Goal: Check status: Check status

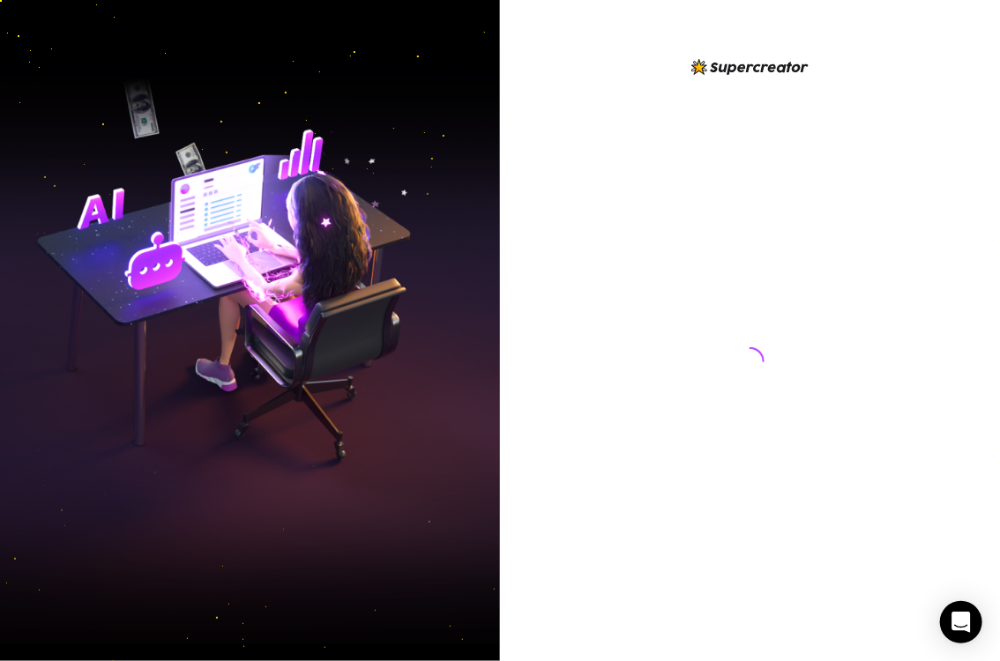
drag, startPoint x: 0, startPoint y: 0, endPoint x: 588, endPoint y: 351, distance: 684.8
click at [588, 351] on div at bounding box center [750, 344] width 393 height 577
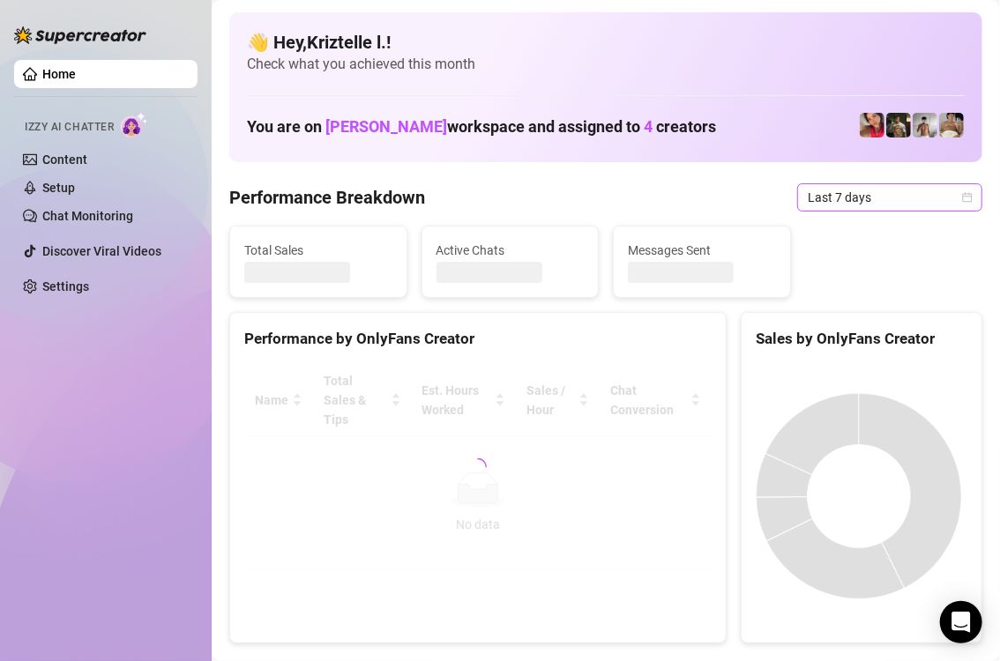
click at [853, 200] on span "Last 7 days" at bounding box center [890, 197] width 164 height 26
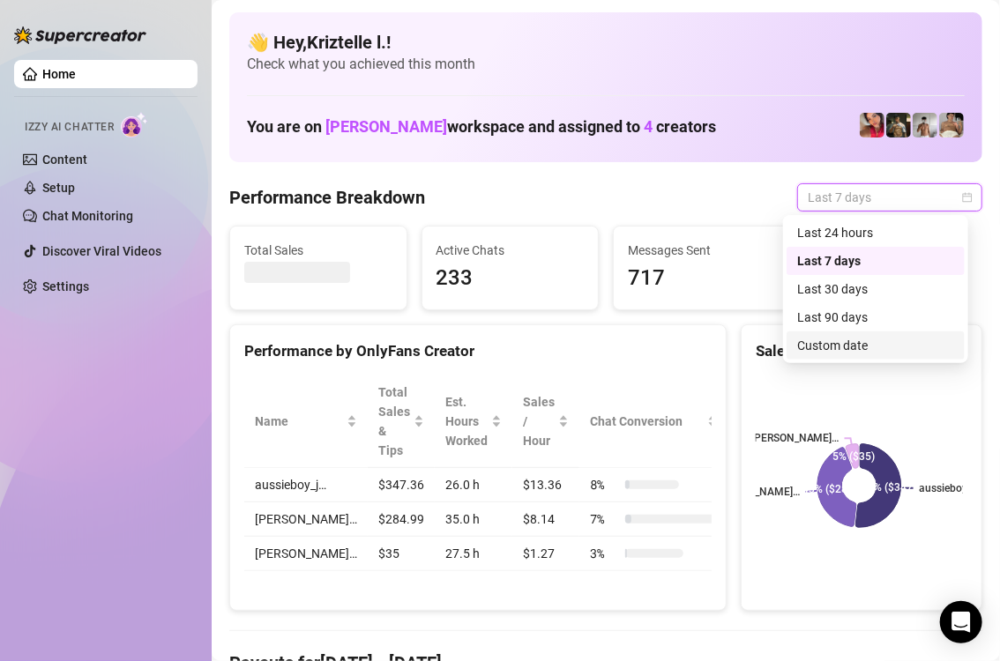
click at [847, 341] on div "Custom date" at bounding box center [875, 345] width 157 height 19
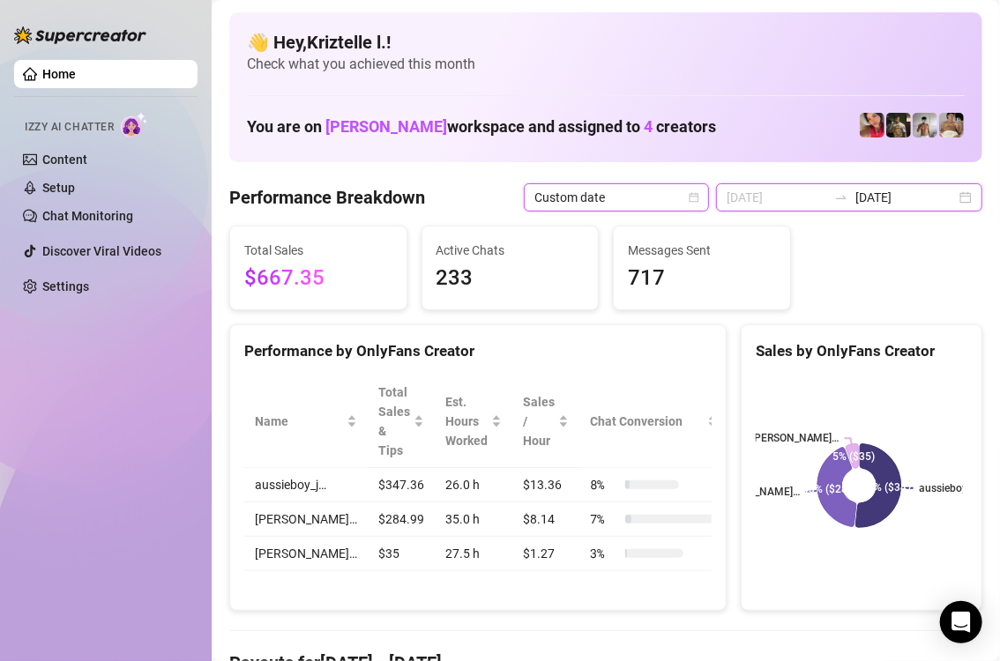
click at [789, 201] on input "[DATE]" at bounding box center [777, 197] width 101 height 19
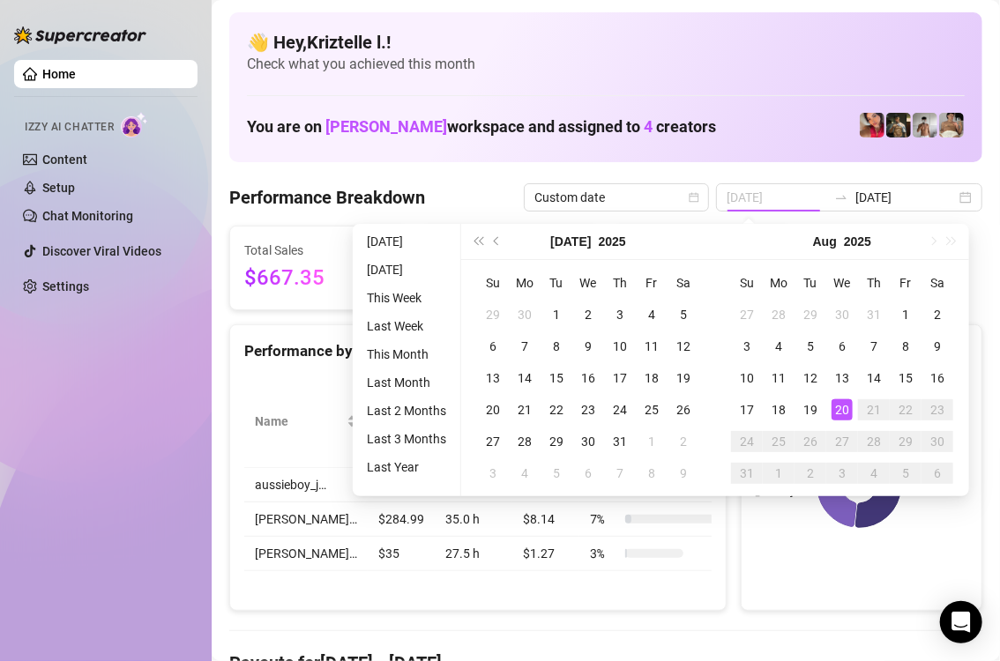
click at [843, 408] on div "20" at bounding box center [841, 409] width 21 height 21
type input "[DATE]"
click at [843, 408] on div "20" at bounding box center [841, 409] width 21 height 21
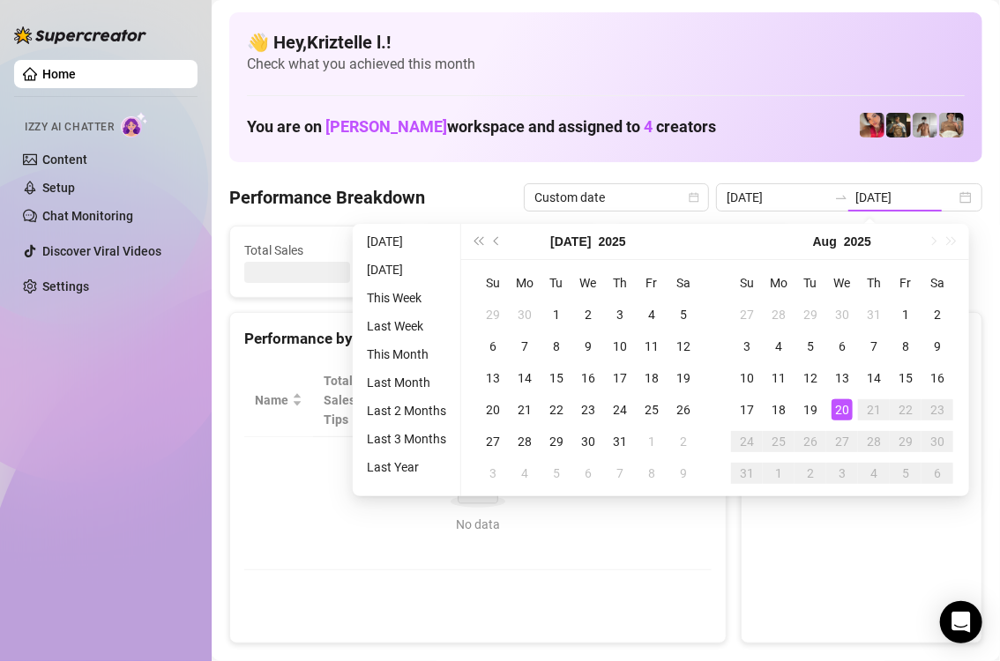
type input "[DATE]"
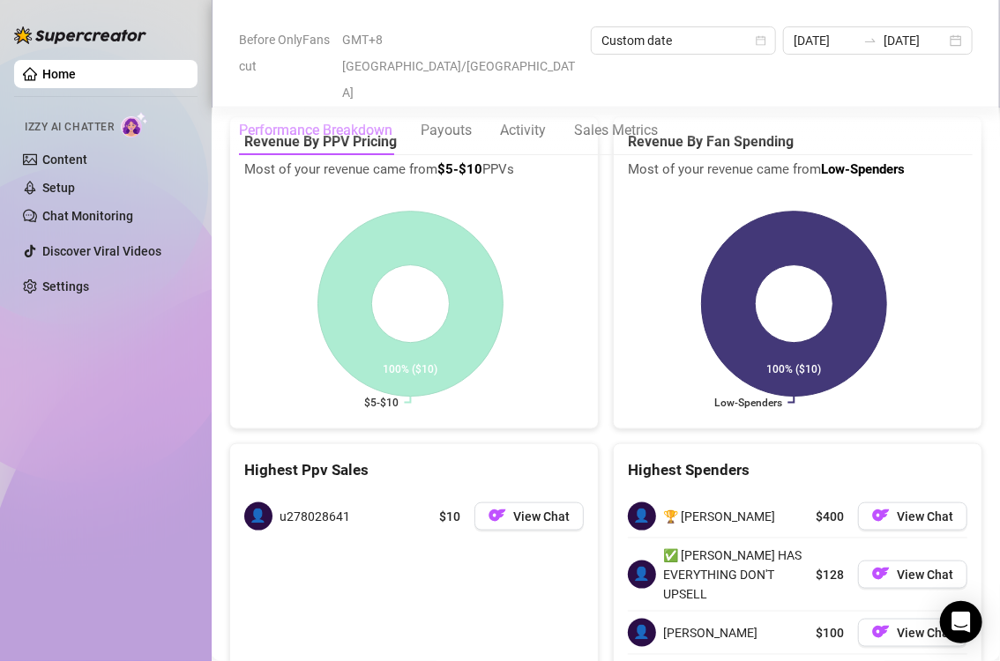
scroll to position [3086, 0]
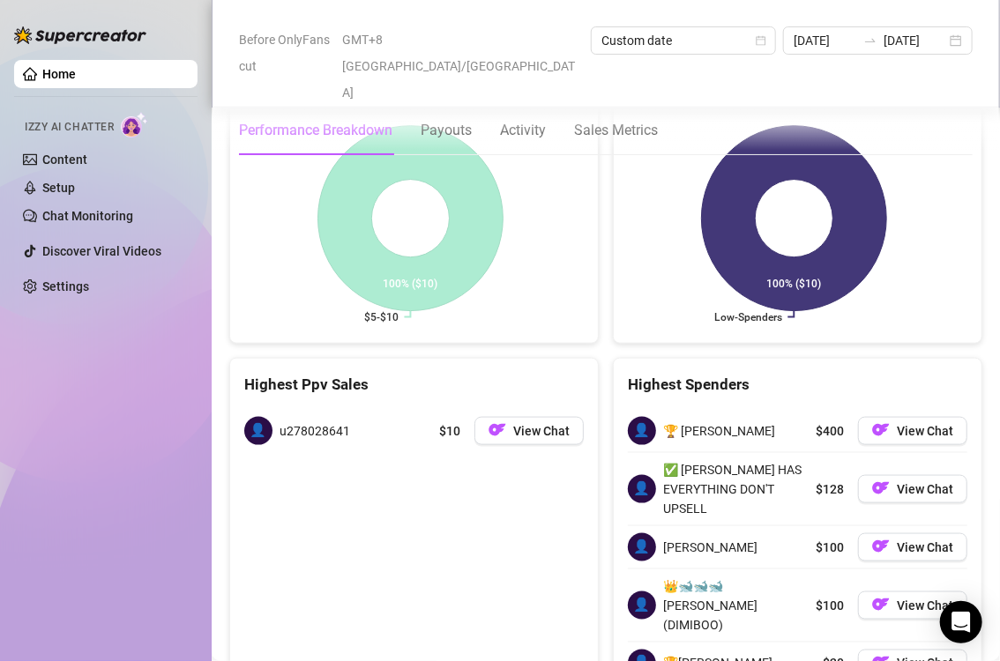
click at [614, 278] on div "Low-Spenders 100% ($10)" at bounding box center [798, 218] width 368 height 249
click at [596, 243] on div "Revenue By PPV Pricing Most of your revenue came from $5-$10 PPVs $5-$10 100% (…" at bounding box center [414, 187] width 384 height 313
